Goal: Information Seeking & Learning: Find specific fact

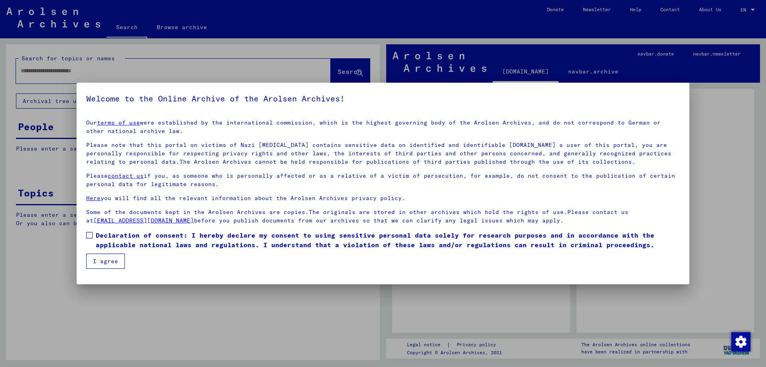
drag, startPoint x: 93, startPoint y: 236, endPoint x: 97, endPoint y: 246, distance: 10.7
click at [93, 237] on label "Declaration of consent: I hereby declare my consent to using sensitive personal…" at bounding box center [383, 239] width 594 height 19
drag, startPoint x: 107, startPoint y: 261, endPoint x: 97, endPoint y: 248, distance: 16.0
click at [106, 261] on button "I agree" at bounding box center [105, 260] width 39 height 15
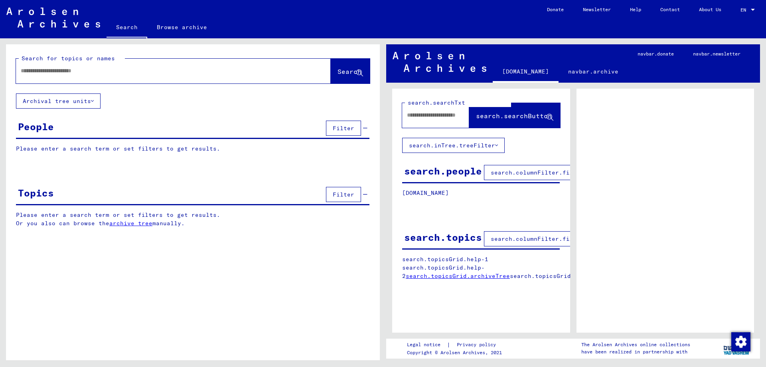
click at [56, 71] on input "text" at bounding box center [166, 71] width 291 height 8
click at [98, 73] on input "text" at bounding box center [166, 71] width 291 height 8
type input "*****"
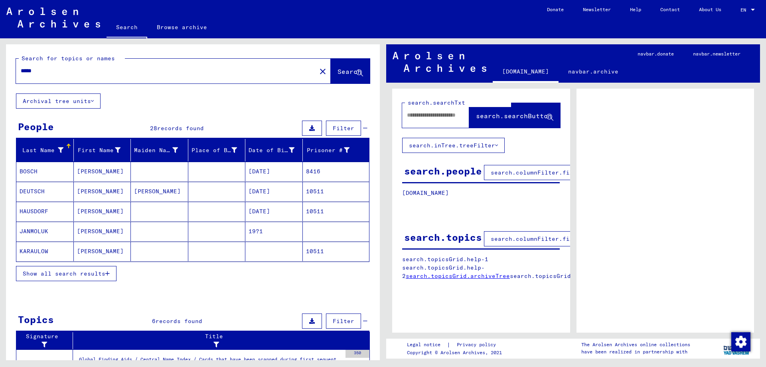
click at [70, 277] on button "Show all search results" at bounding box center [66, 273] width 101 height 15
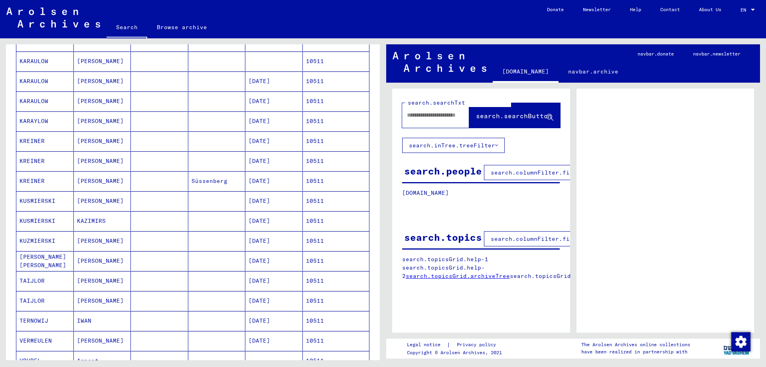
scroll to position [199, 0]
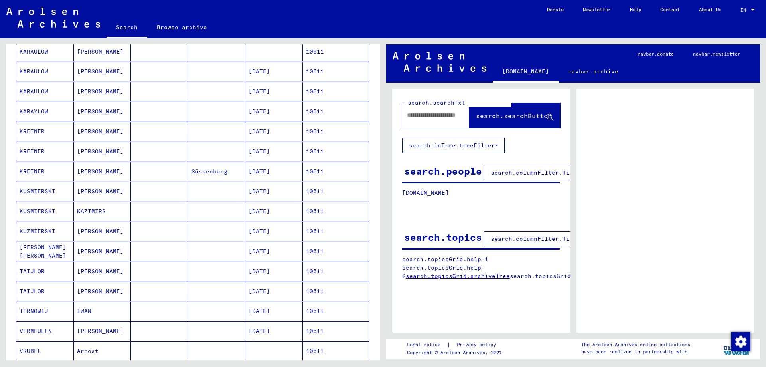
click at [61, 249] on mat-cell "[PERSON_NAME] [PERSON_NAME]" at bounding box center [44, 251] width 57 height 20
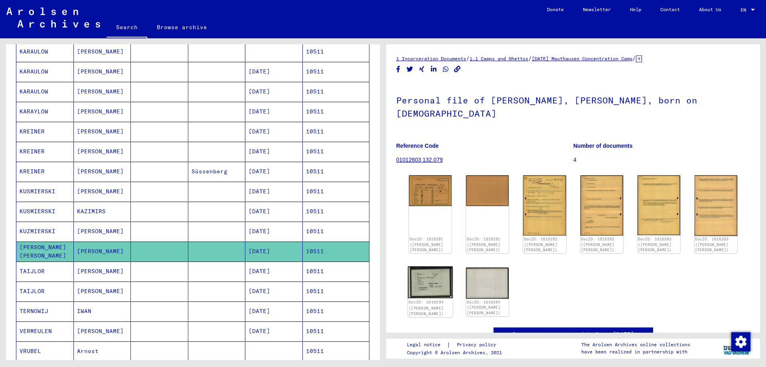
click at [431, 271] on img at bounding box center [430, 282] width 45 height 32
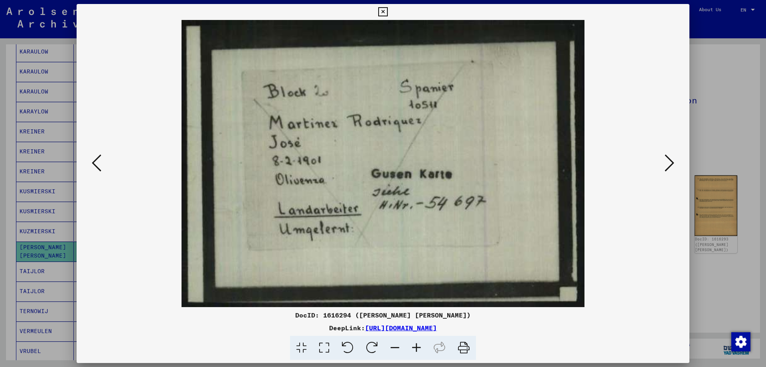
click at [431, 271] on img at bounding box center [383, 163] width 559 height 287
click at [384, 13] on icon at bounding box center [382, 12] width 9 height 10
